Goal: Information Seeking & Learning: Learn about a topic

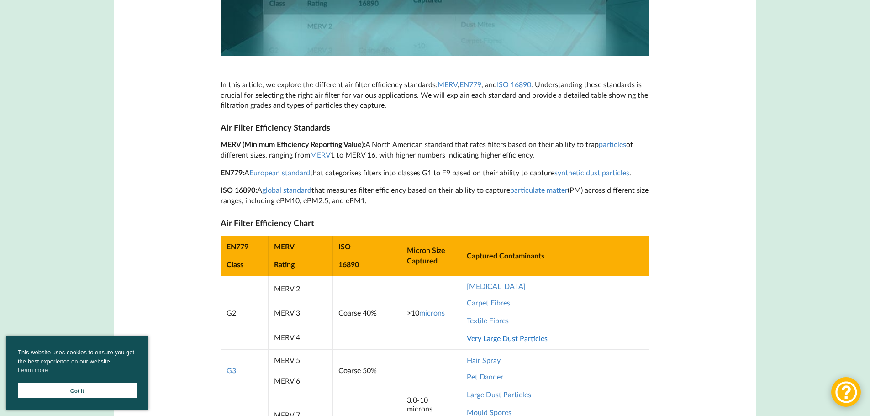
scroll to position [548, 0]
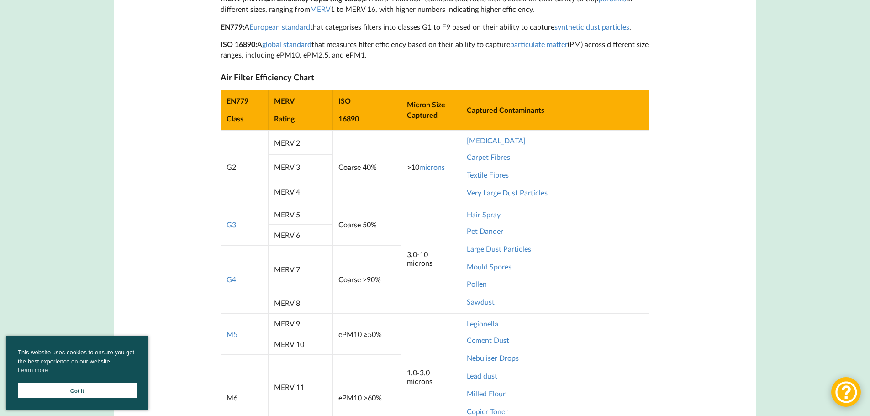
click at [103, 386] on link "Got it" at bounding box center [77, 390] width 119 height 15
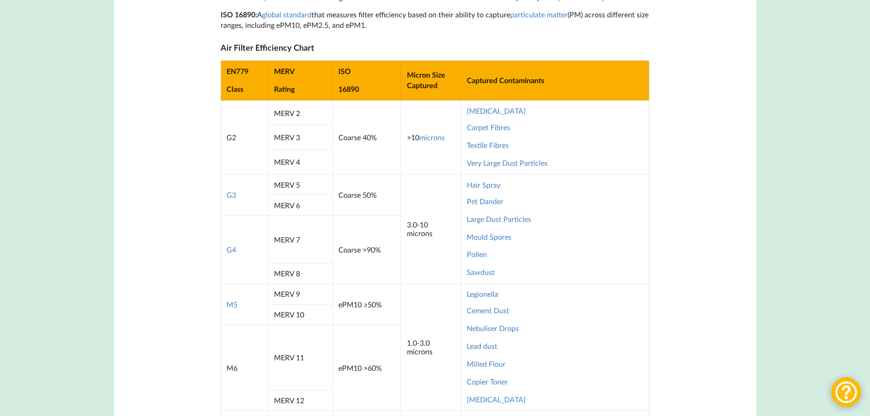
scroll to position [594, 0]
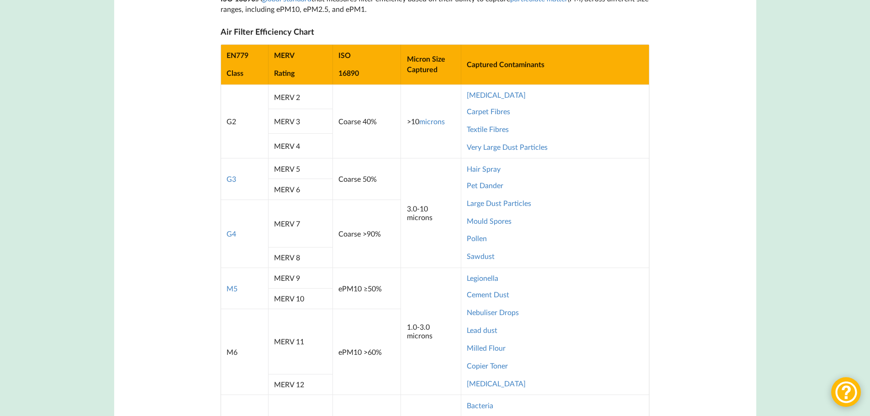
click at [373, 162] on td "Coarse 50%" at bounding box center [366, 178] width 68 height 41
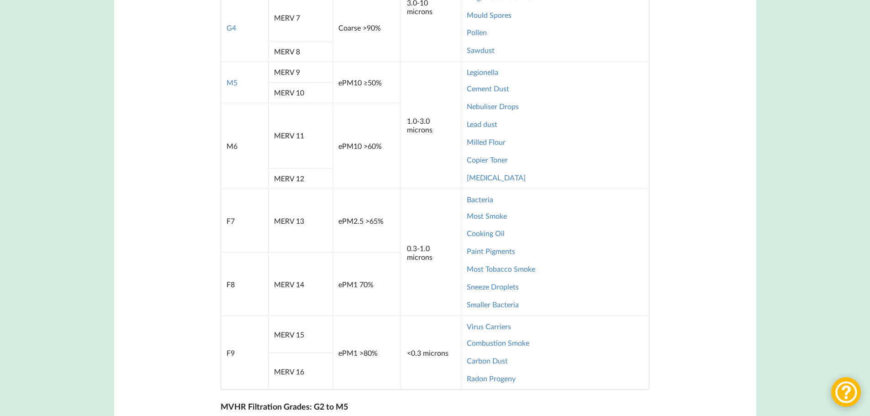
scroll to position [822, 0]
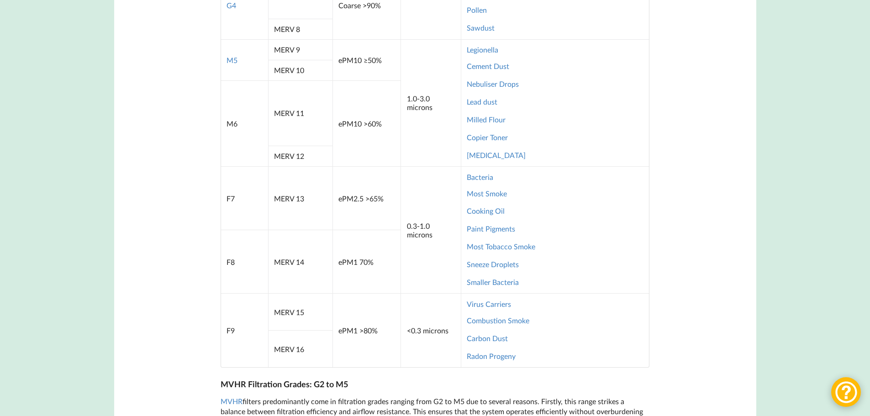
click at [434, 272] on td "0.3-1.0 microns" at bounding box center [430, 229] width 60 height 127
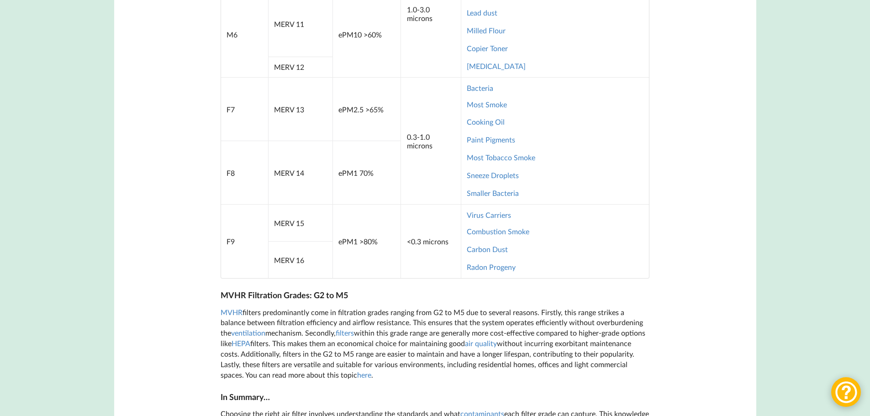
scroll to position [913, 0]
click at [424, 206] on td "<0.3 microns" at bounding box center [430, 239] width 60 height 74
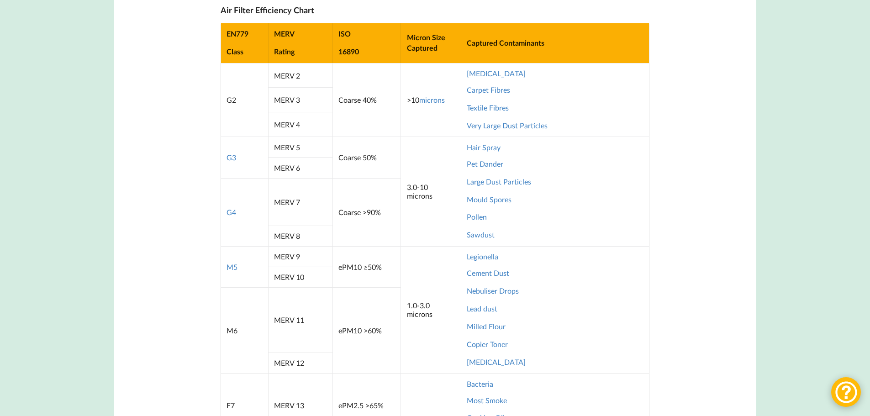
scroll to position [594, 0]
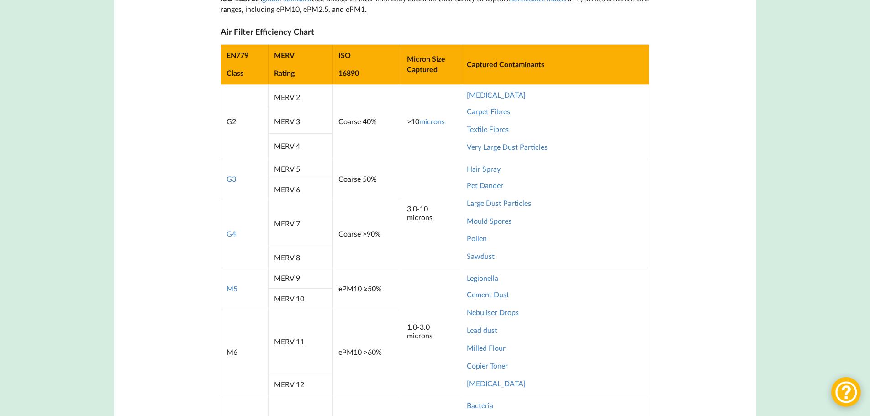
click at [237, 179] on td "G3" at bounding box center [244, 178] width 47 height 41
click at [235, 179] on link "G3" at bounding box center [231, 178] width 10 height 9
click at [232, 233] on link "G4" at bounding box center [231, 233] width 10 height 9
click at [231, 290] on link "M5" at bounding box center [231, 288] width 11 height 9
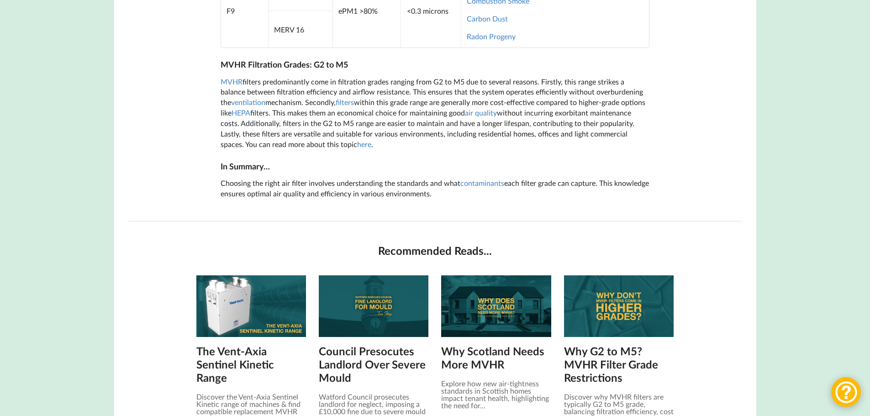
scroll to position [868, 0]
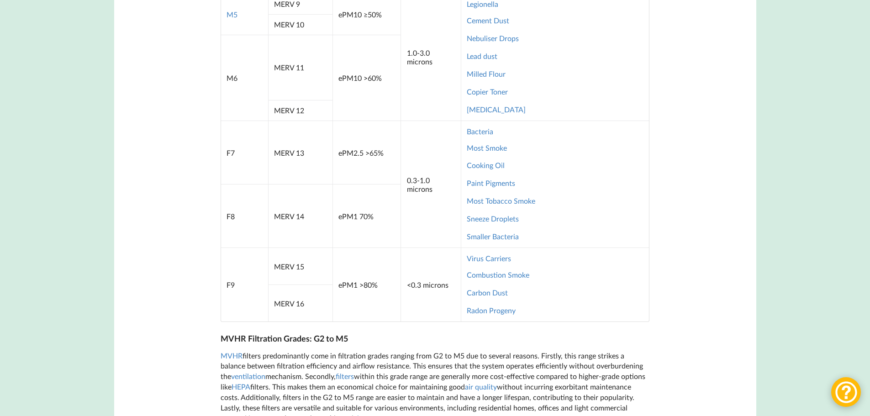
click at [191, 219] on main "Air Filter Efficiency Chart: EN779, MERV, ISO 16890 & Microns Posted in MVHR Fi…" at bounding box center [435, 18] width 642 height 1492
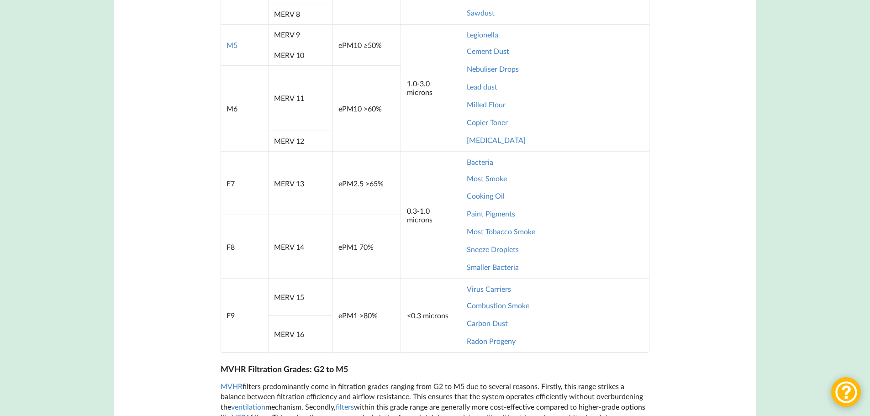
scroll to position [822, 0]
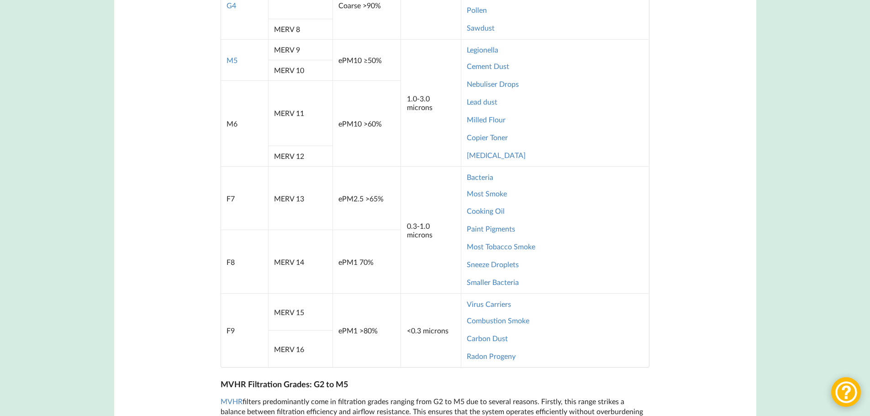
click at [191, 219] on main "Air Filter Efficiency Chart: EN779, MERV, ISO 16890 & Microns Posted in MVHR Fi…" at bounding box center [435, 63] width 642 height 1492
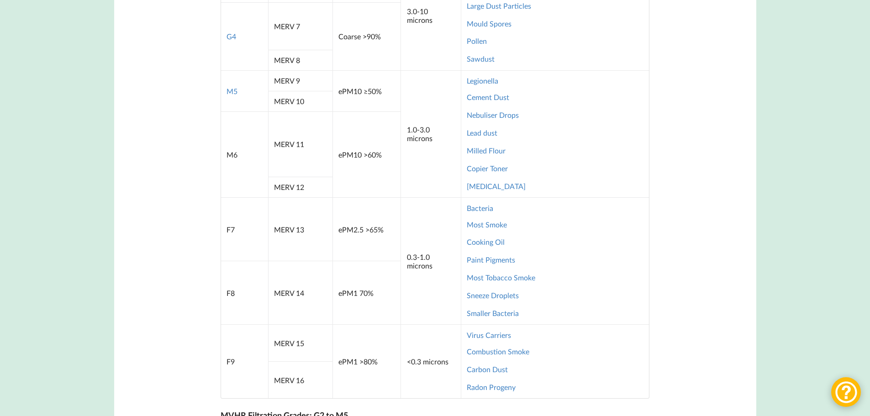
scroll to position [776, 0]
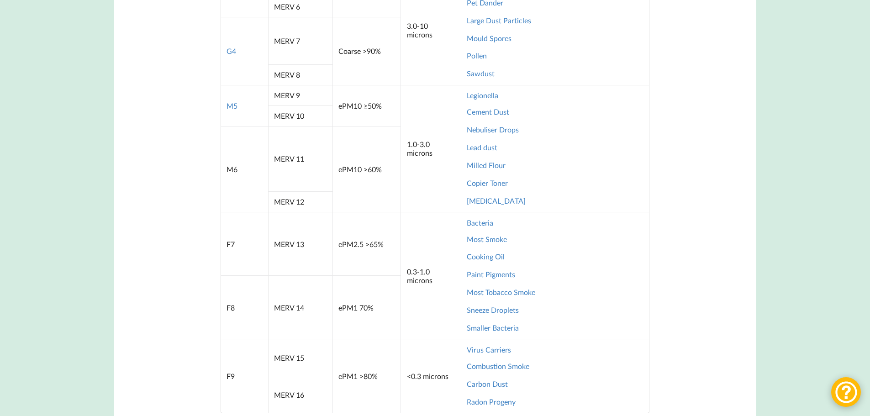
click at [421, 154] on td "1.0-3.0 microns" at bounding box center [430, 148] width 60 height 127
click at [173, 177] on main "Air Filter Efficiency Chart: EN779, MERV, ISO 16890 & Microns Posted in MVHR Fi…" at bounding box center [435, 109] width 642 height 1492
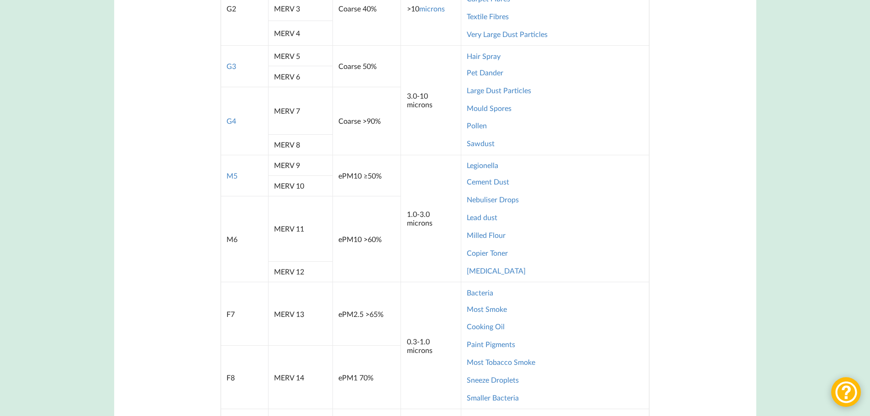
scroll to position [685, 0]
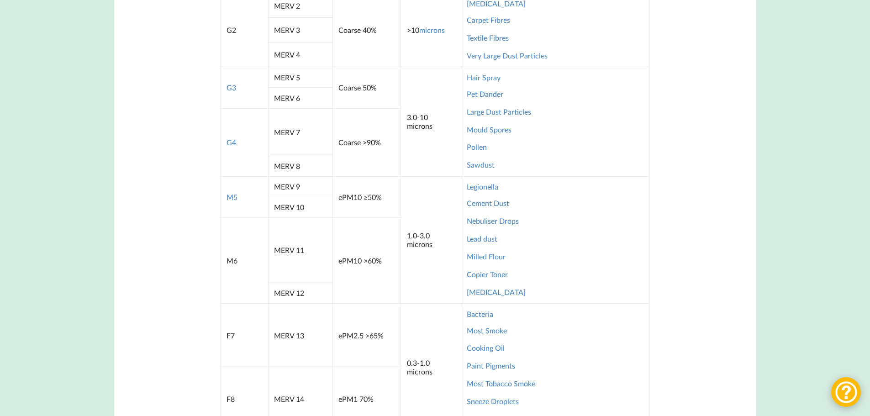
click at [407, 174] on td "3.0-10 microns" at bounding box center [430, 121] width 60 height 109
drag, startPoint x: 416, startPoint y: 162, endPoint x: 409, endPoint y: 158, distance: 7.1
click at [409, 158] on td "3.0-10 microns" at bounding box center [430, 121] width 60 height 109
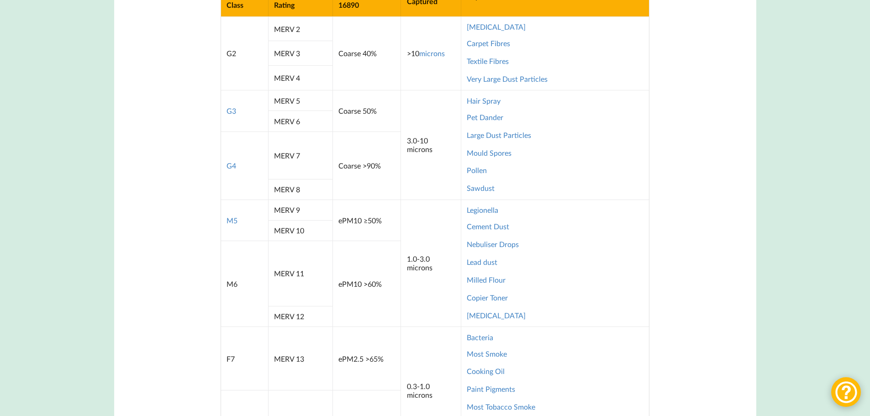
scroll to position [639, 0]
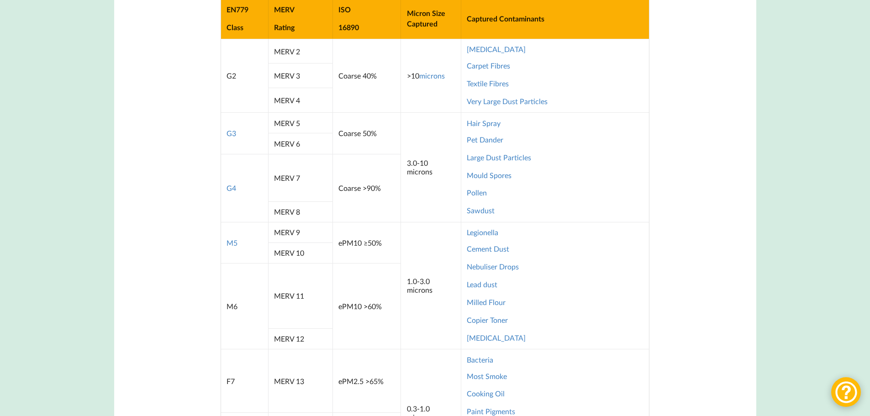
drag, startPoint x: 423, startPoint y: 193, endPoint x: 427, endPoint y: 197, distance: 5.8
click at [422, 194] on td "3.0-10 microns" at bounding box center [430, 166] width 60 height 109
click at [492, 211] on link "Sawdust" at bounding box center [481, 210] width 28 height 9
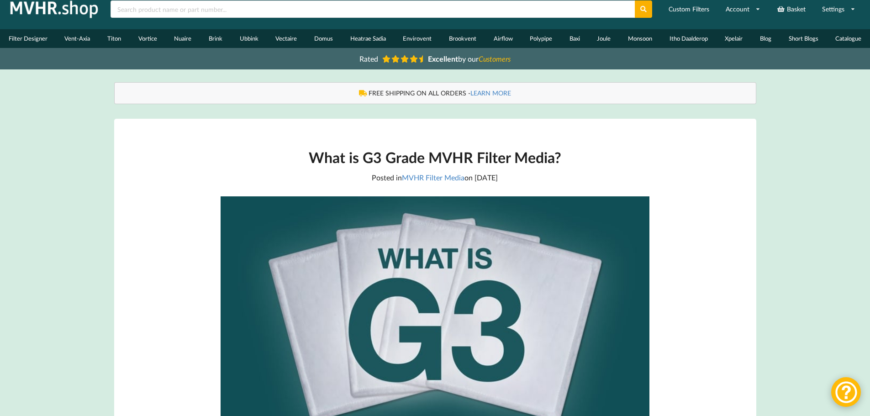
scroll to position [365, 0]
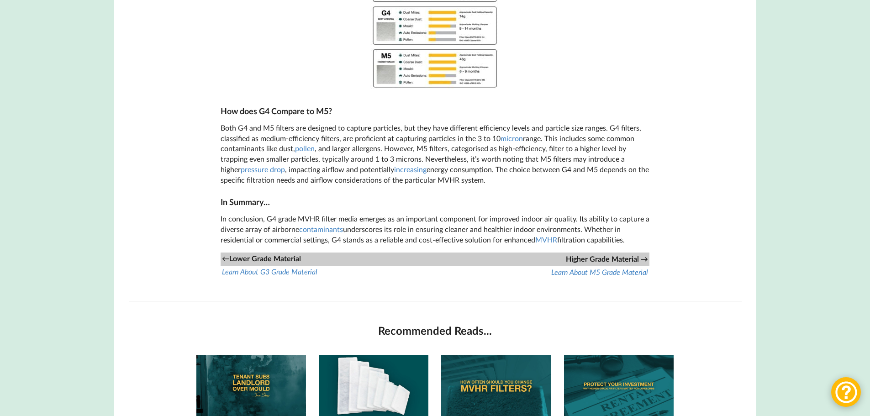
scroll to position [731, 0]
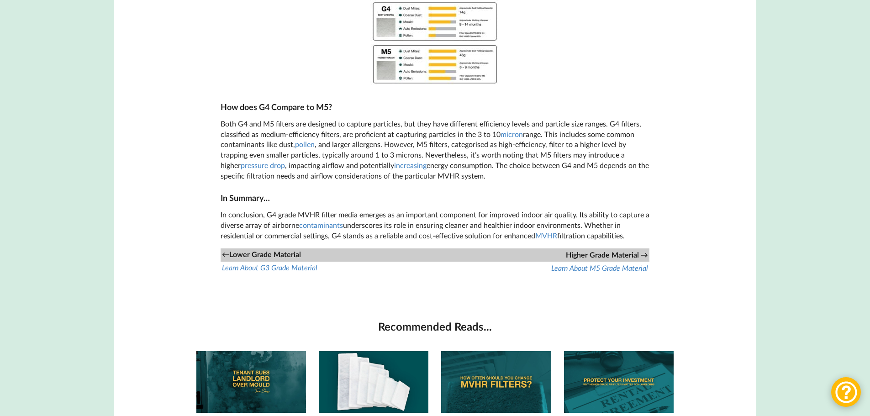
click at [200, 163] on main "What is G4 Grade MVHR Filter Media? Posted in MVHR Filter Media on 26th Septemb…" at bounding box center [435, 0] width 642 height 1183
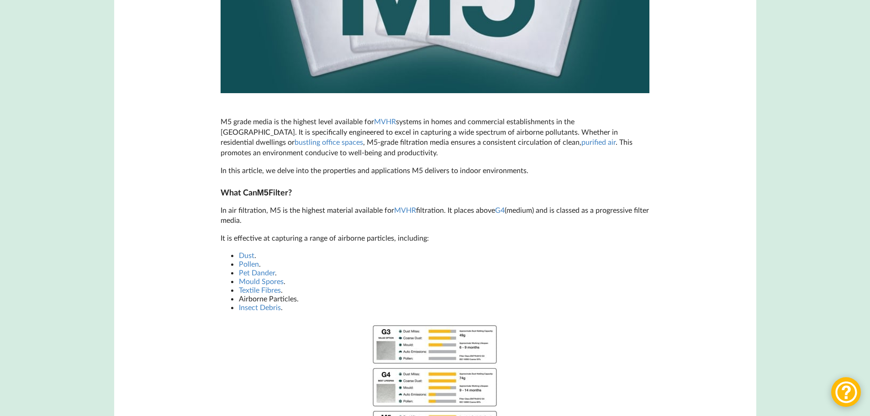
scroll to position [374, 0]
click at [175, 211] on main "What is M5 Grade MVHR Filter Media? Posted in MVHR Filter Media on 27th Septemb…" at bounding box center [435, 368] width 642 height 1189
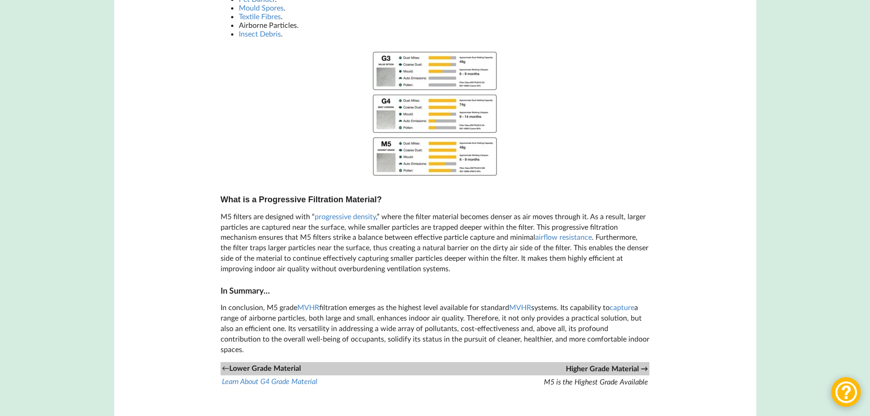
scroll to position [648, 0]
click at [202, 208] on main "What is M5 Grade MVHR Filter Media? Posted in MVHR Filter Media on 27th Septemb…" at bounding box center [435, 94] width 642 height 1189
